Goal: Task Accomplishment & Management: Complete application form

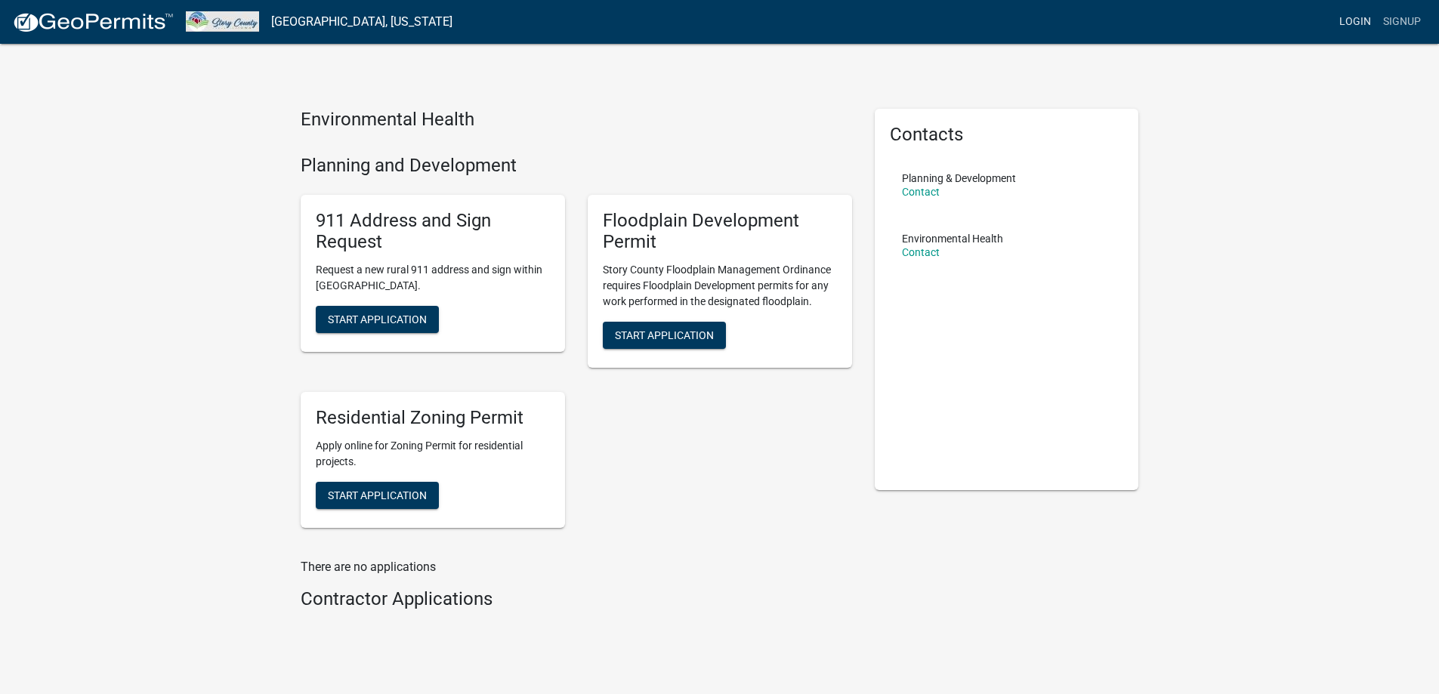
click at [1354, 17] on link "Login" at bounding box center [1355, 22] width 44 height 29
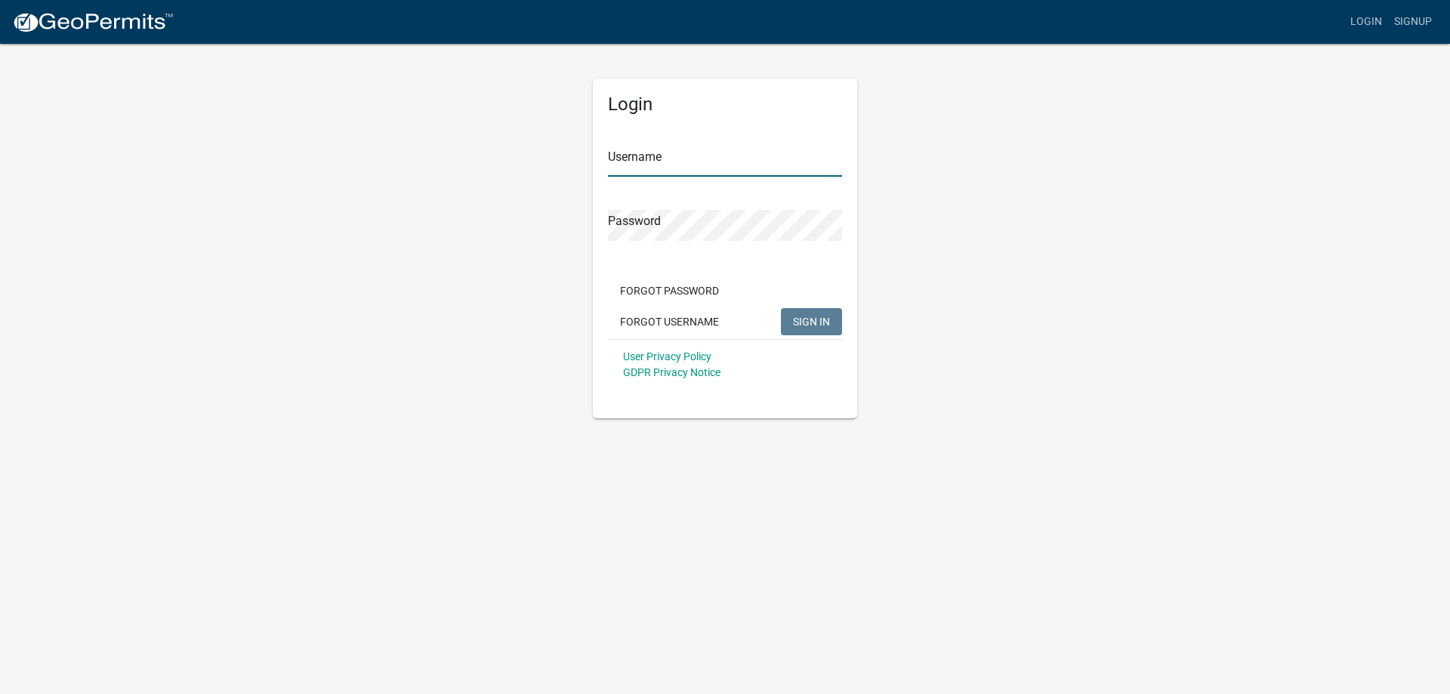
click at [621, 159] on input "Username" at bounding box center [725, 161] width 234 height 31
click at [817, 320] on span "SIGN IN" at bounding box center [811, 321] width 37 height 12
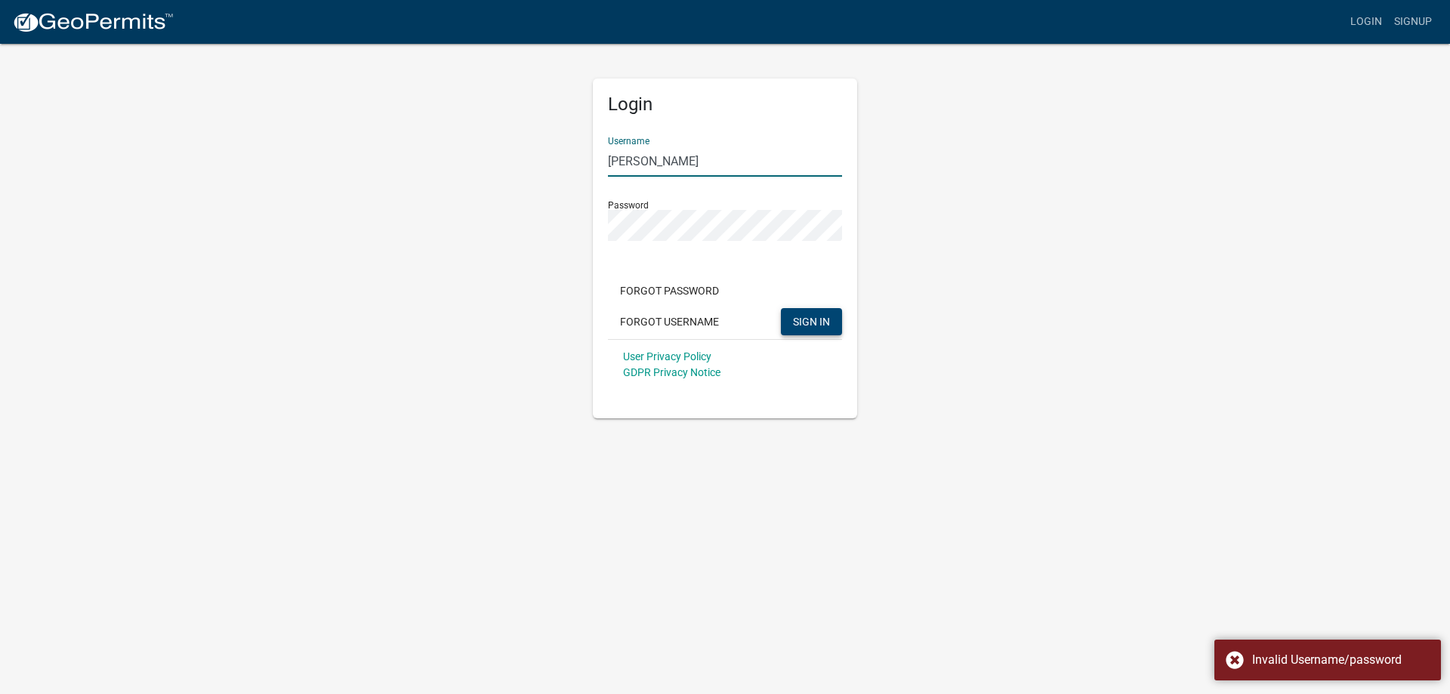
drag, startPoint x: 713, startPoint y: 163, endPoint x: 582, endPoint y: 159, distance: 130.8
click at [582, 159] on div "Login Username [PERSON_NAME] Password Forgot Password Forgot Username SIGN IN U…" at bounding box center [725, 230] width 287 height 376
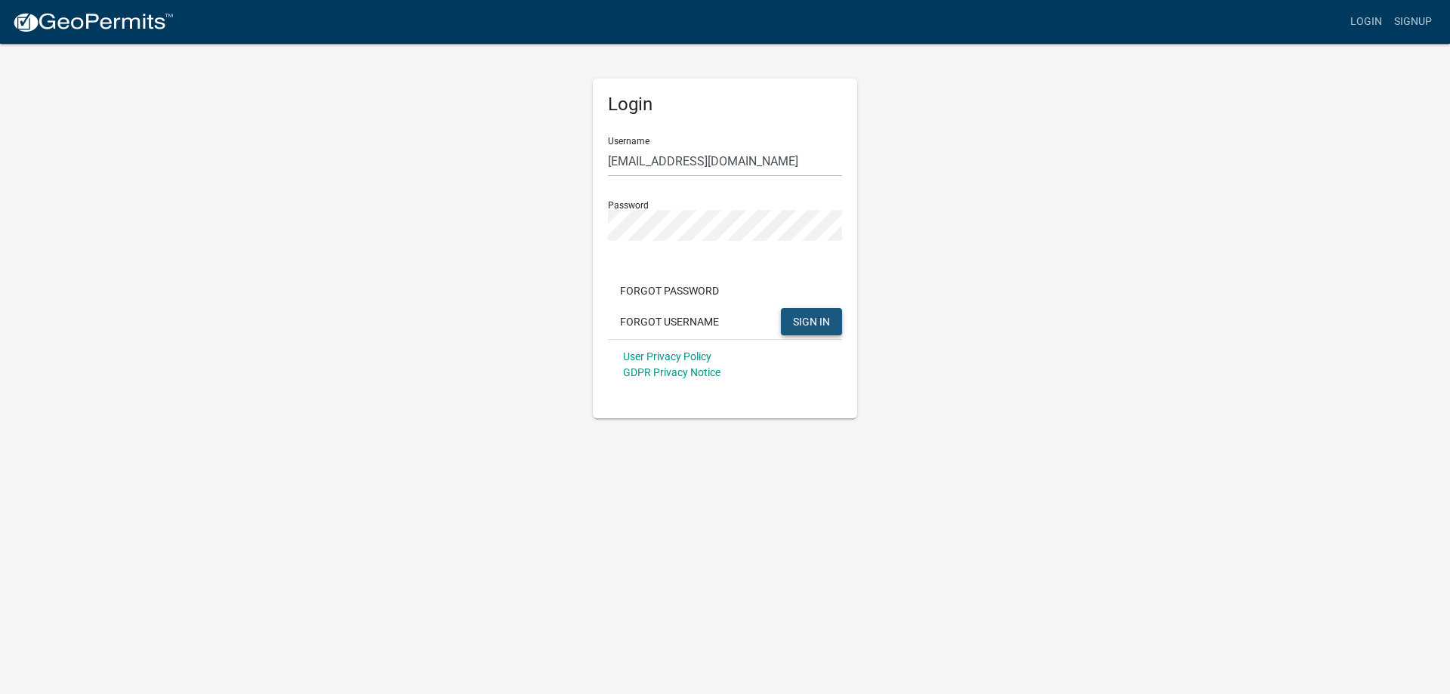
click at [809, 320] on span "SIGN IN" at bounding box center [811, 321] width 37 height 12
click at [1150, 276] on div "Login Username [PERSON_NAME][EMAIL_ADDRESS][DOMAIN_NAME] Password Forgot Passwo…" at bounding box center [725, 230] width 861 height 376
drag, startPoint x: 798, startPoint y: 162, endPoint x: 592, endPoint y: 158, distance: 206.2
click at [593, 158] on div "Login Username [PERSON_NAME][EMAIL_ADDRESS][DOMAIN_NAME] Password Forgot Passwo…" at bounding box center [725, 249] width 264 height 340
type input "AlliantROW"
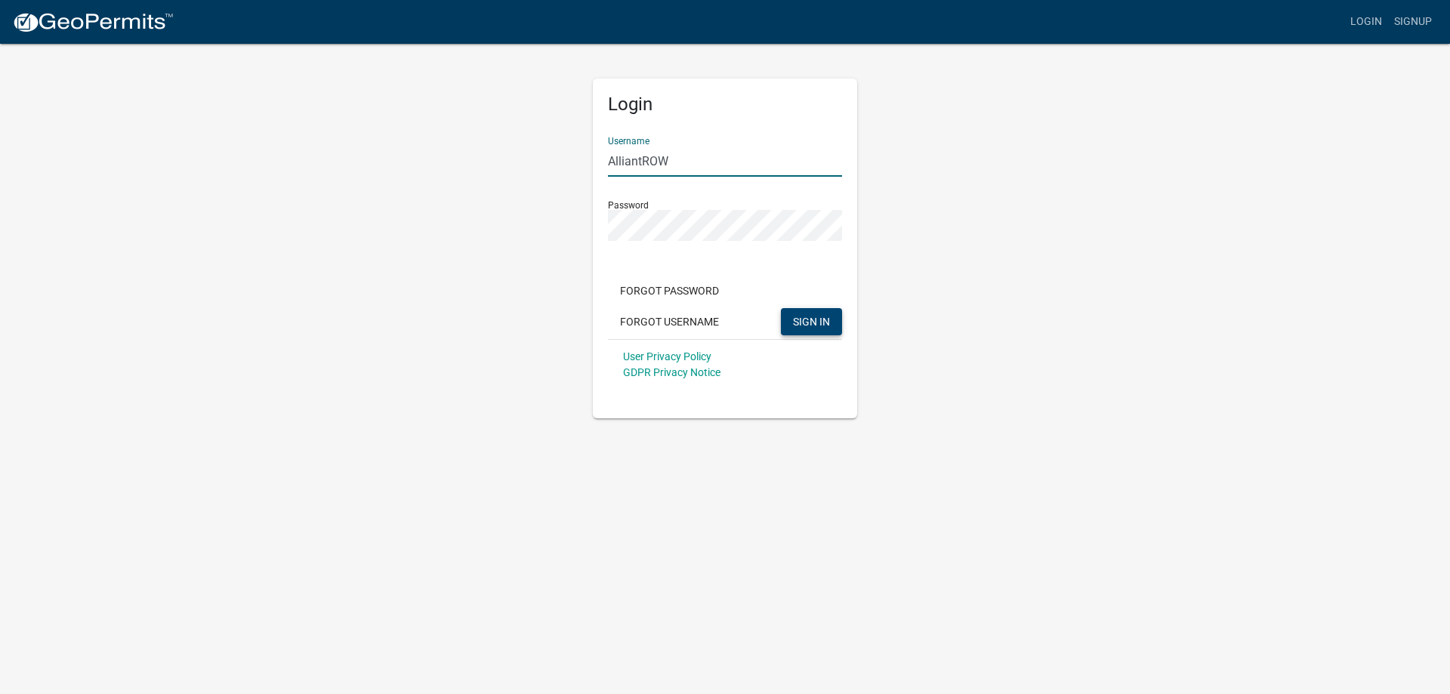
click at [820, 320] on span "SIGN IN" at bounding box center [811, 321] width 37 height 12
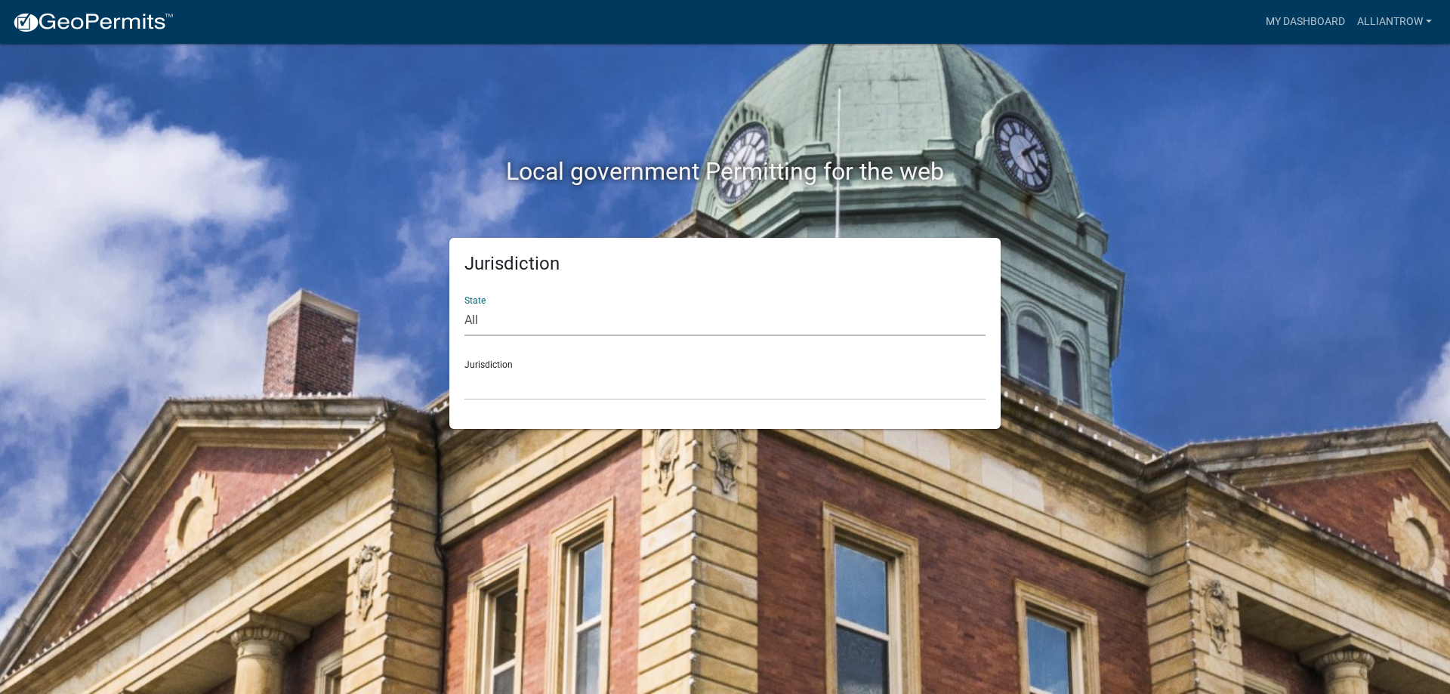
click at [517, 320] on select "All [US_STATE] [US_STATE] [US_STATE] [US_STATE] [US_STATE] [US_STATE] [US_STATE…" at bounding box center [725, 320] width 521 height 31
select select "[US_STATE]"
click at [465, 305] on select "All [US_STATE] [US_STATE] [US_STATE] [US_STATE] [US_STATE] [US_STATE] [US_STATE…" at bounding box center [725, 320] width 521 height 31
click at [499, 368] on div "Jurisdiction [GEOGRAPHIC_DATA], [US_STATE] [GEOGRAPHIC_DATA], [US_STATE] [GEOGR…" at bounding box center [725, 374] width 521 height 52
click at [548, 381] on select "[GEOGRAPHIC_DATA], [US_STATE] [GEOGRAPHIC_DATA], [US_STATE] [GEOGRAPHIC_DATA], …" at bounding box center [725, 384] width 521 height 31
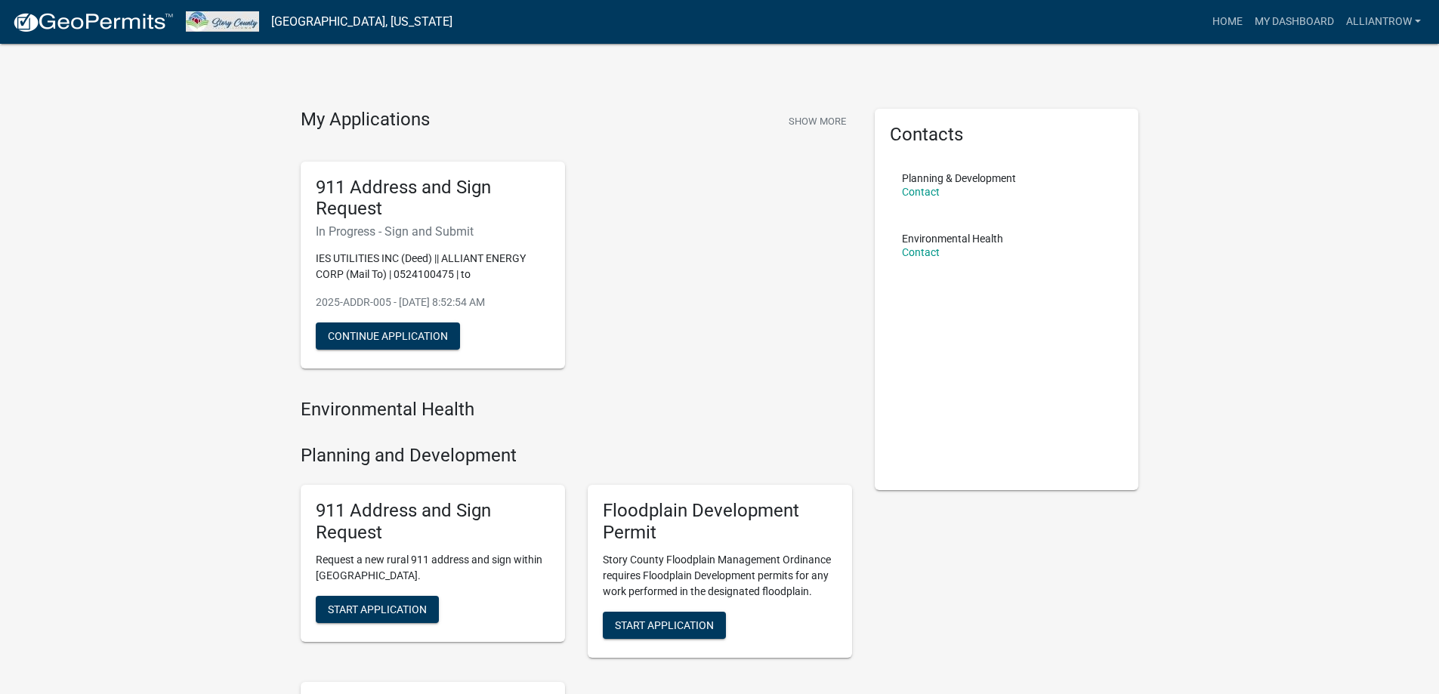
click at [421, 233] on h6 "In Progress - Sign and Submit" at bounding box center [433, 231] width 234 height 14
click at [372, 337] on button "Continue Application" at bounding box center [388, 336] width 144 height 27
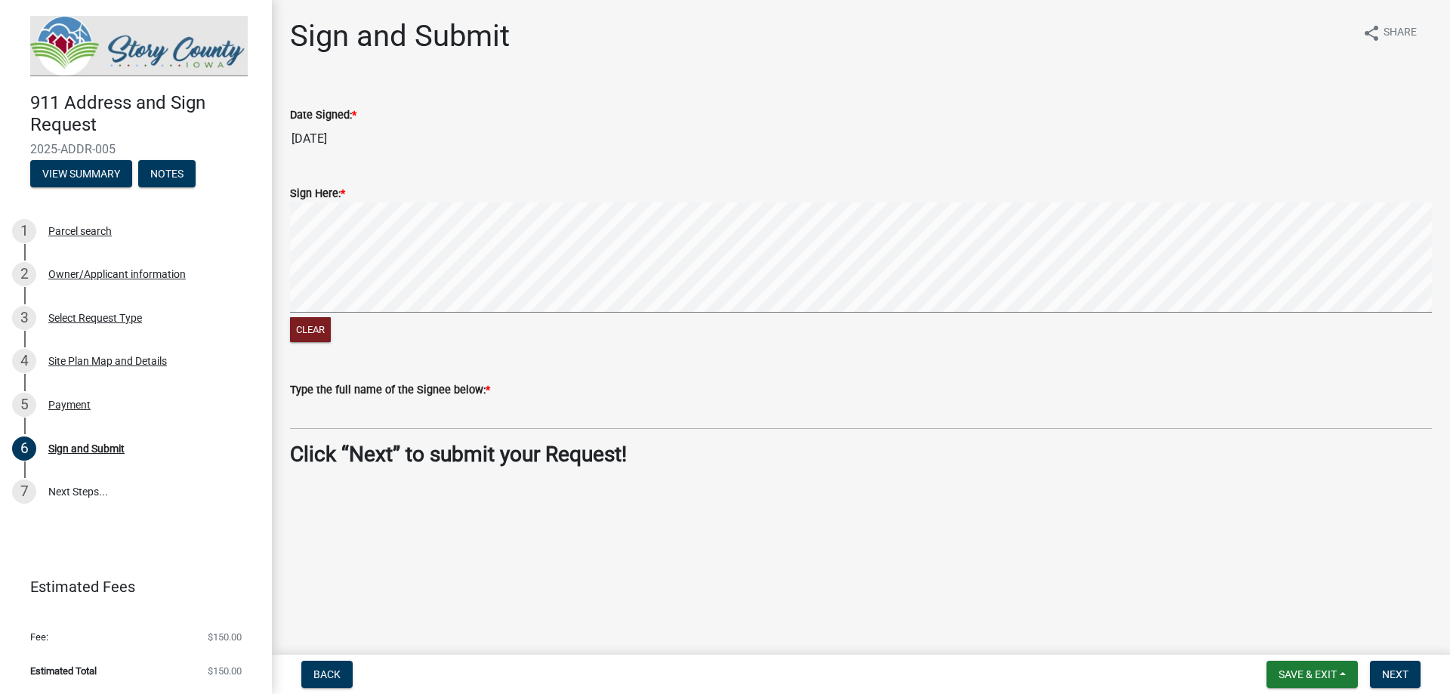
click at [324, 178] on form "Sign Here: * Clear" at bounding box center [861, 256] width 1142 height 180
click at [331, 387] on label "Type the full name of the Signee below: *" at bounding box center [390, 390] width 200 height 11
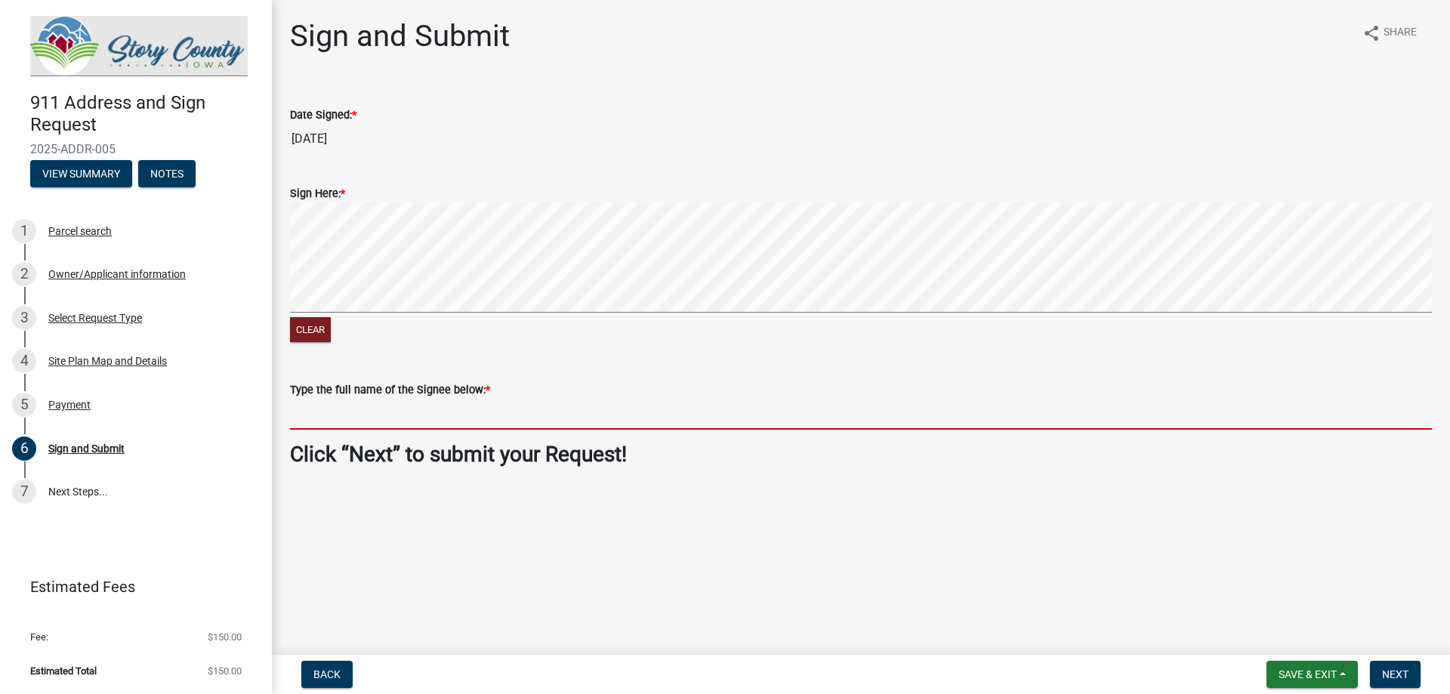
click at [331, 399] on input "Type the full name of the Signee below: *" at bounding box center [861, 414] width 1142 height 31
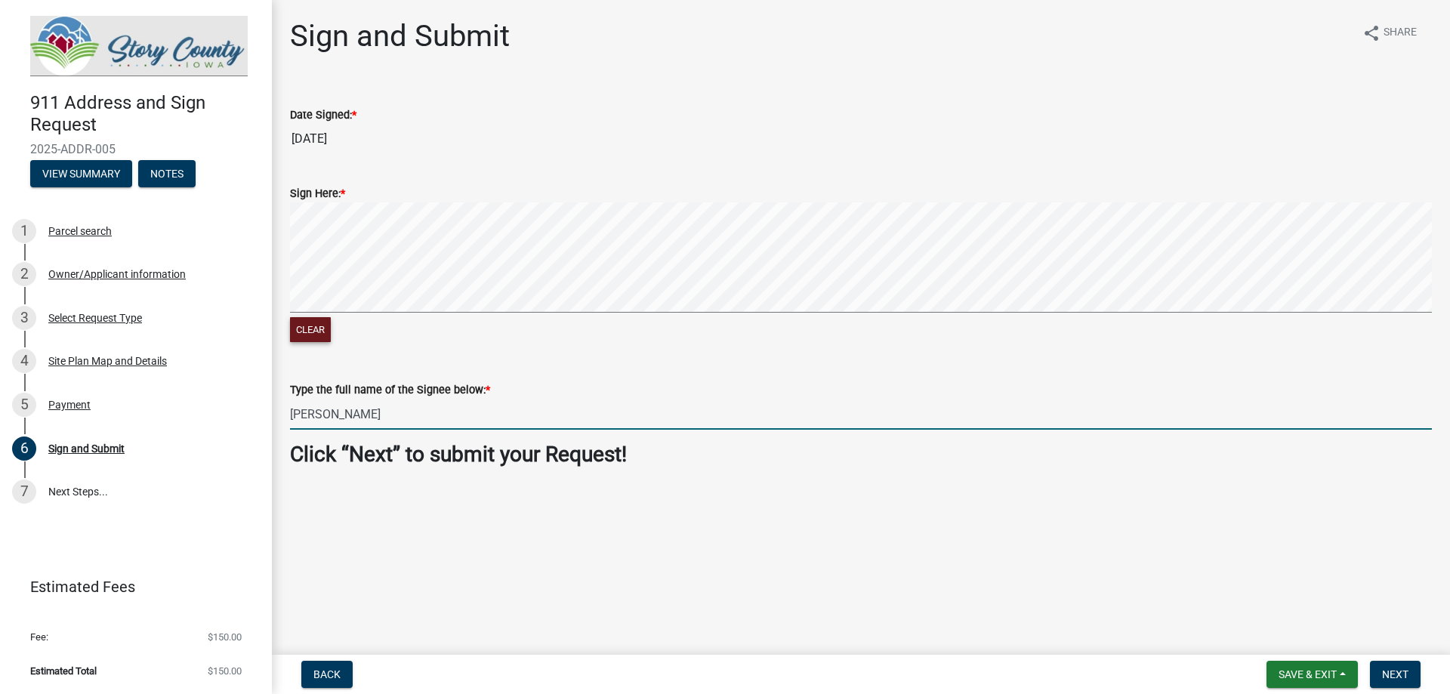
type input "[PERSON_NAME]"
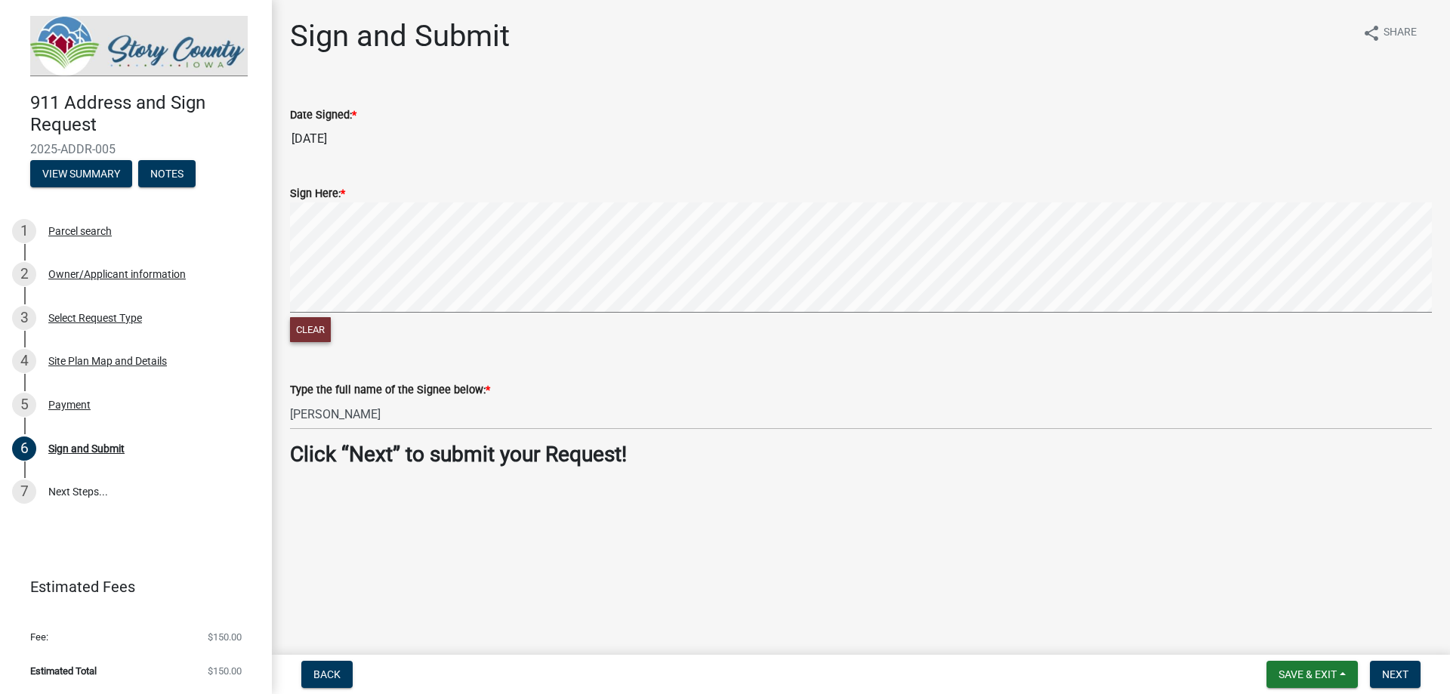
click at [313, 329] on button "Clear" at bounding box center [310, 329] width 41 height 25
click at [1397, 669] on span "Next" at bounding box center [1395, 674] width 26 height 12
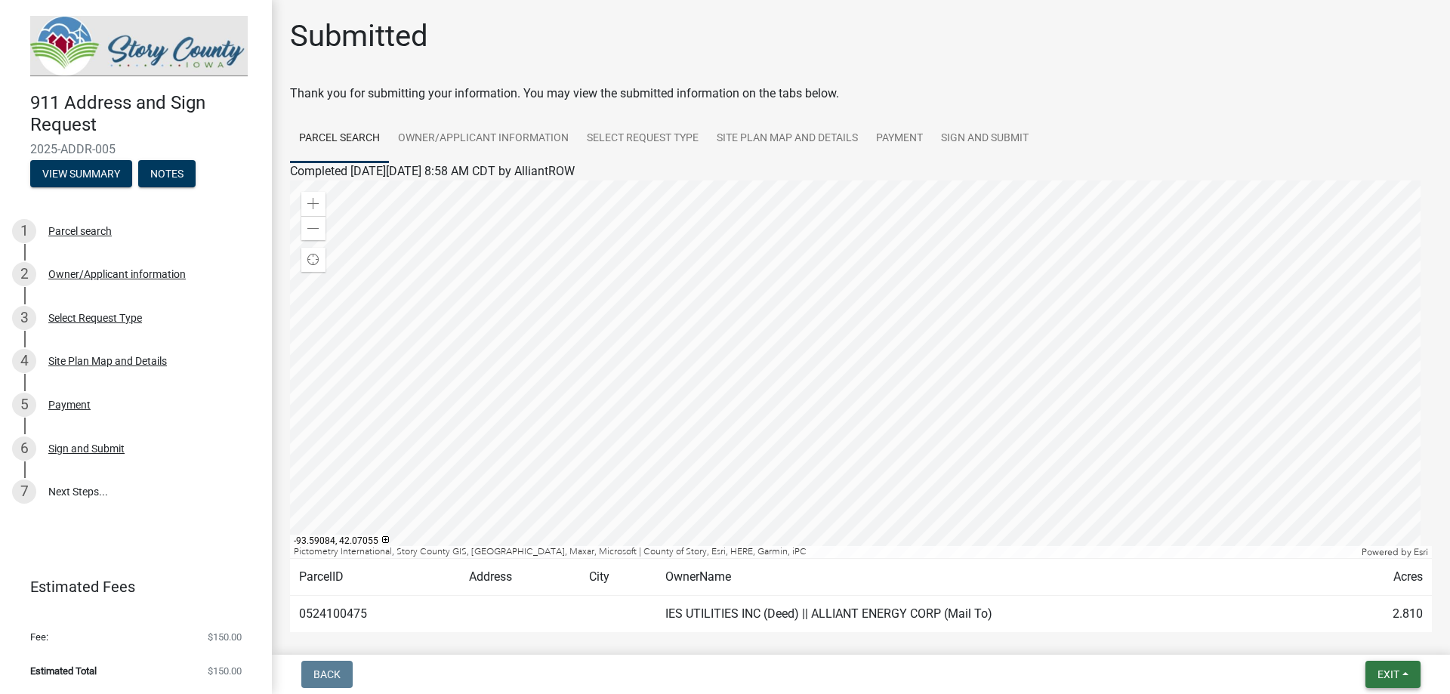
click at [1392, 673] on span "Exit" at bounding box center [1389, 674] width 22 height 12
click at [1350, 639] on button "Save & Exit" at bounding box center [1360, 635] width 121 height 36
